Goal: Navigation & Orientation: Find specific page/section

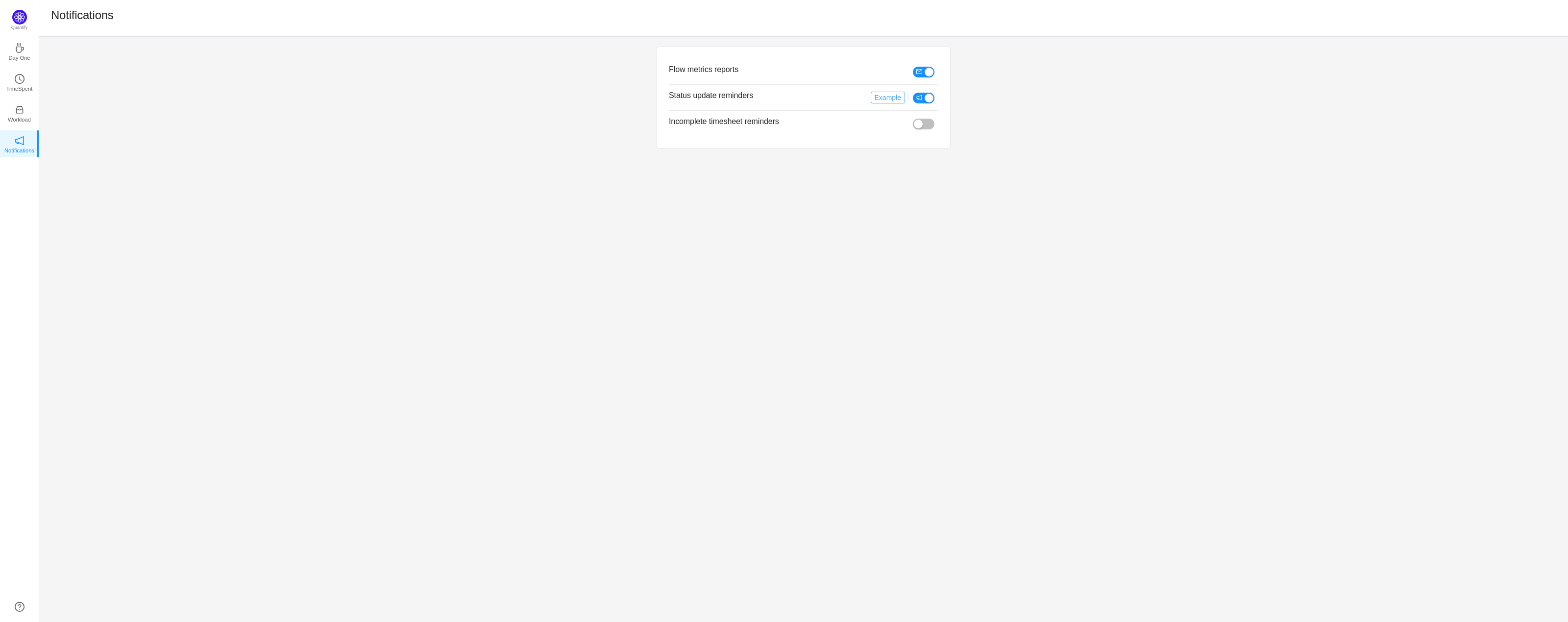
click at [889, 96] on button "Example" at bounding box center [888, 98] width 34 height 11
click at [180, 185] on div "Flow metrics reports Status update reminders Example Incomplete timesheet remin…" at bounding box center [804, 329] width 1529 height 586
click at [22, 47] on icon "icon: coffee" at bounding box center [19, 48] width 10 height 10
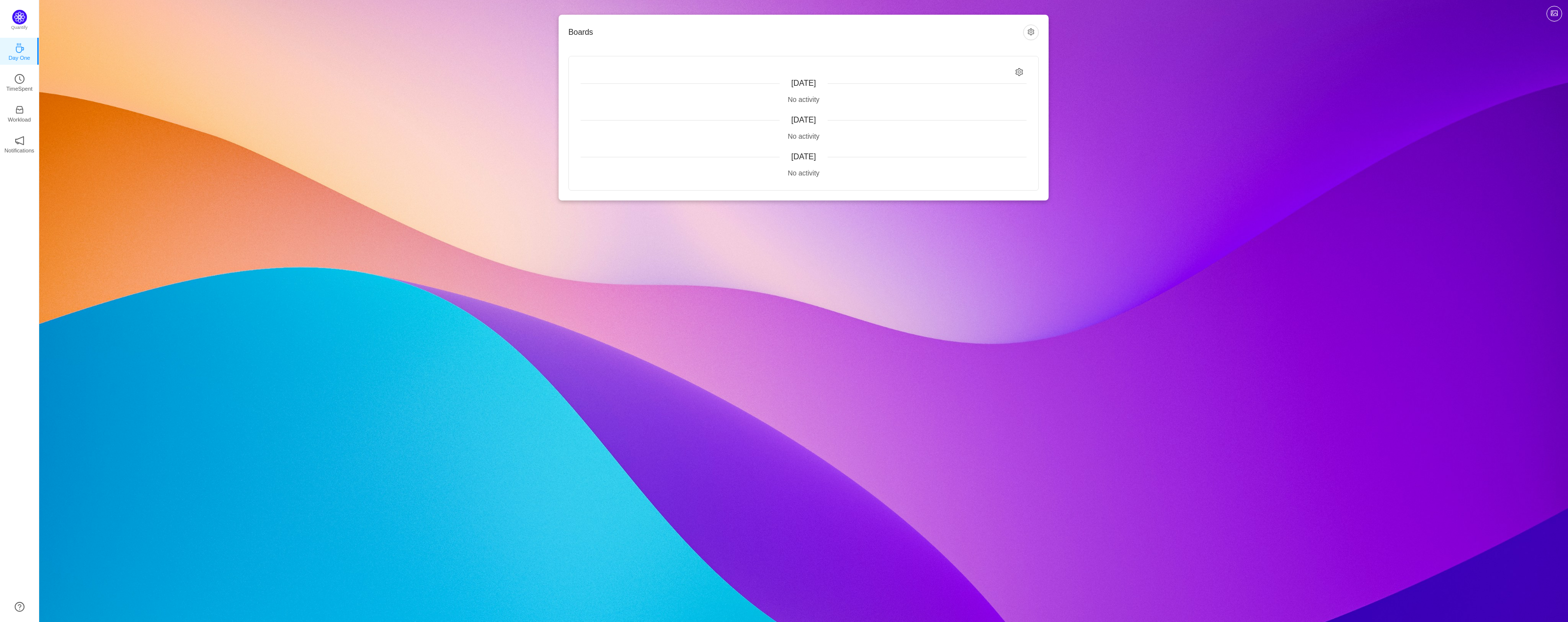
click at [17, 6] on div "Quantify Day One TimeSpent Workload Notifications About" at bounding box center [19, 311] width 39 height 622
click at [17, 11] on img at bounding box center [19, 17] width 15 height 15
click at [17, 17] on img at bounding box center [19, 17] width 15 height 15
click at [19, 85] on p "TimeSpent" at bounding box center [20, 89] width 27 height 9
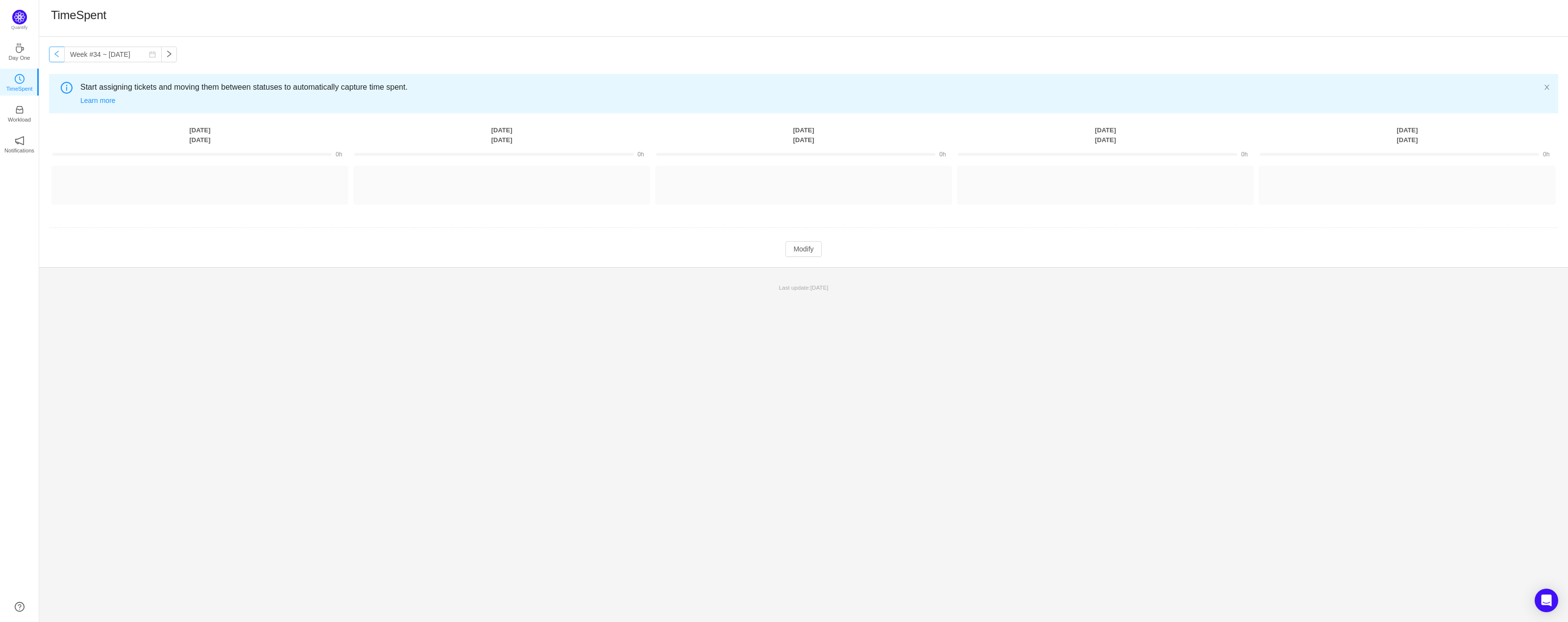
click at [56, 55] on button "button" at bounding box center [57, 54] width 16 height 16
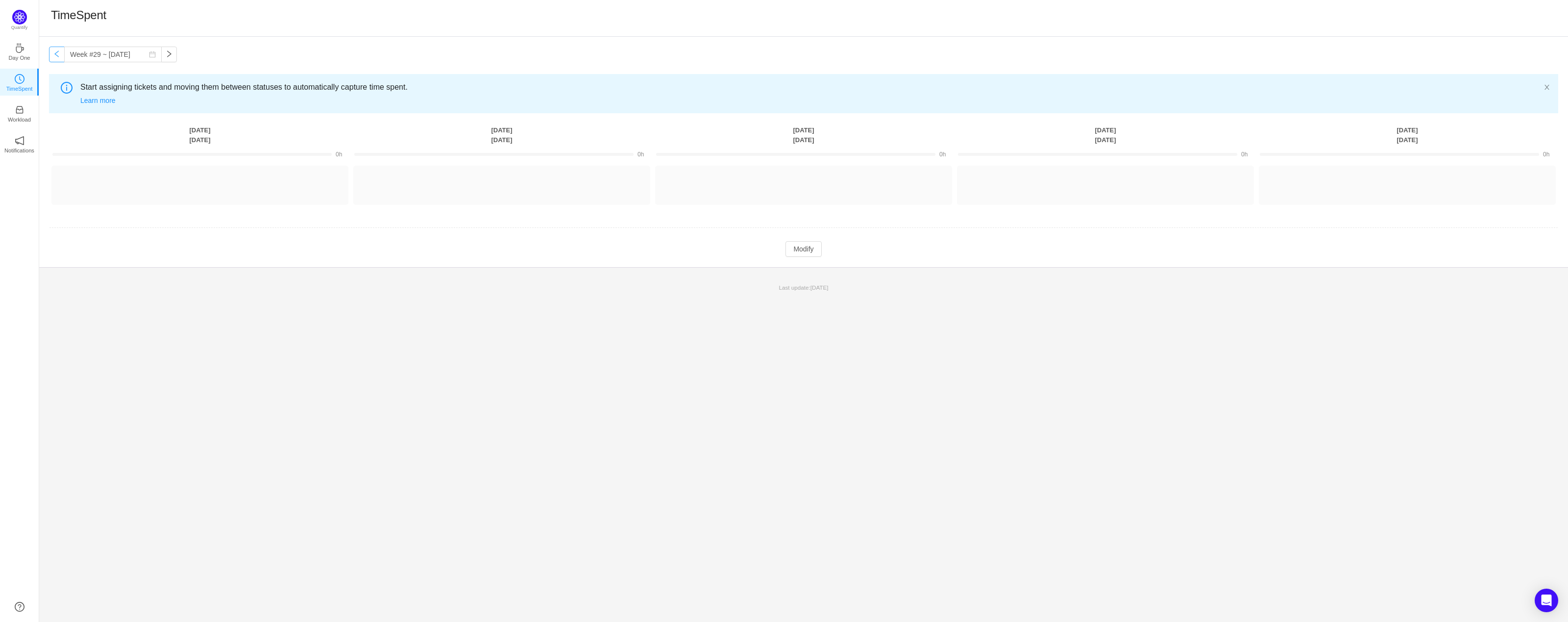
click at [56, 55] on button "button" at bounding box center [57, 54] width 16 height 16
type input "Week #28 ~ [DATE]"
click at [20, 108] on link "Workload" at bounding box center [19, 112] width 10 height 10
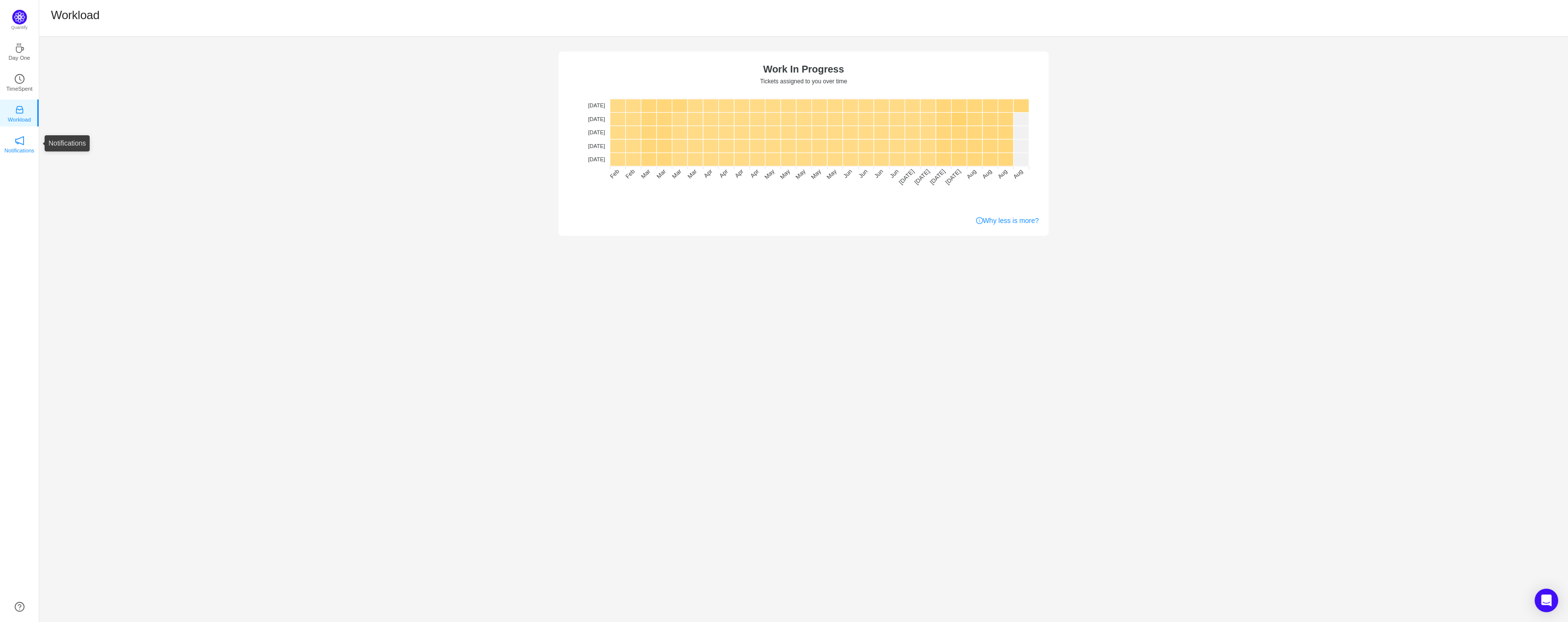
click at [18, 140] on icon "icon: notification" at bounding box center [19, 140] width 10 height 10
